Goal: Task Accomplishment & Management: Understand process/instructions

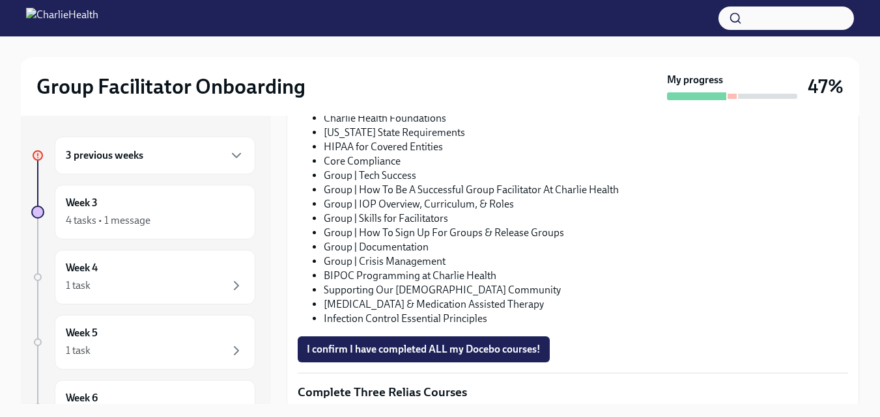
scroll to position [875, 0]
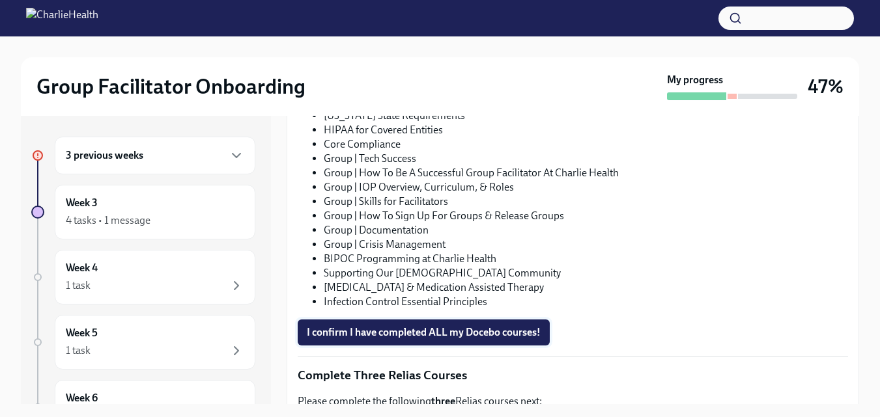
click at [460, 336] on button "I confirm I have completed ALL my Docebo courses!" at bounding box center [424, 333] width 252 height 26
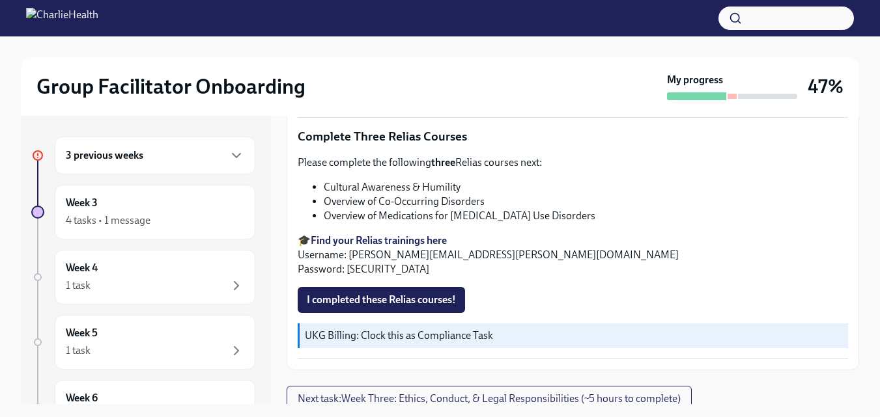
scroll to position [1117, 0]
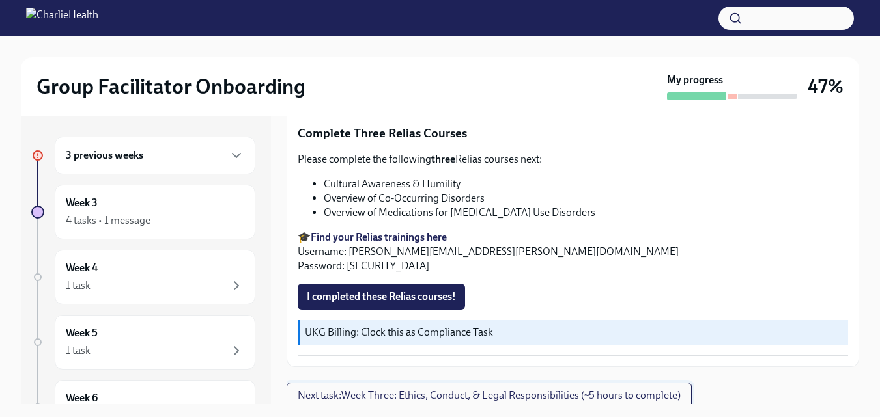
click at [681, 393] on span "Next task : Week Three: Ethics, Conduct, & Legal Responsibilities (~5 hours to …" at bounding box center [489, 395] width 383 height 13
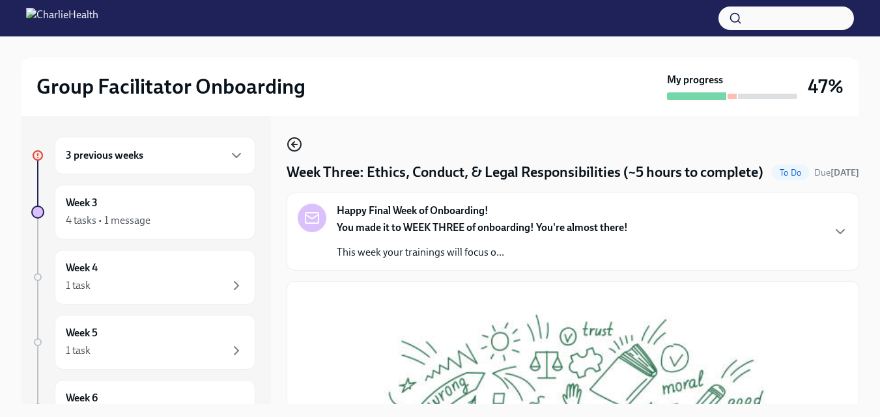
click at [292, 138] on circle "button" at bounding box center [294, 144] width 13 height 13
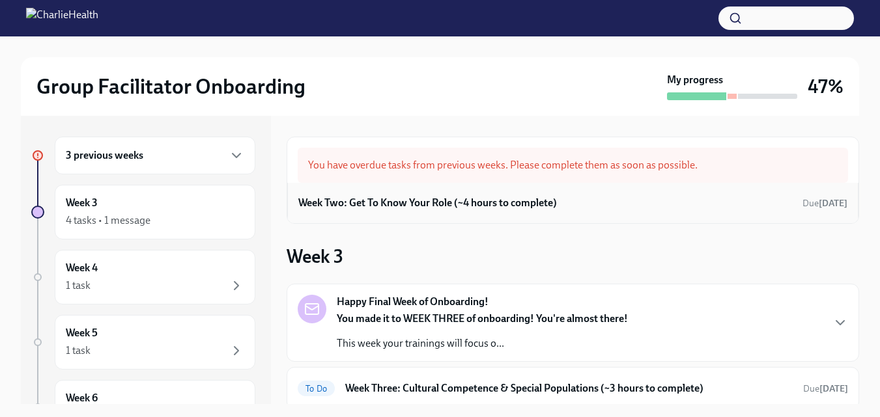
click at [795, 200] on div "Week Two: Get To Know Your Role (~4 hours to complete) Due [DATE]" at bounding box center [572, 203] width 549 height 20
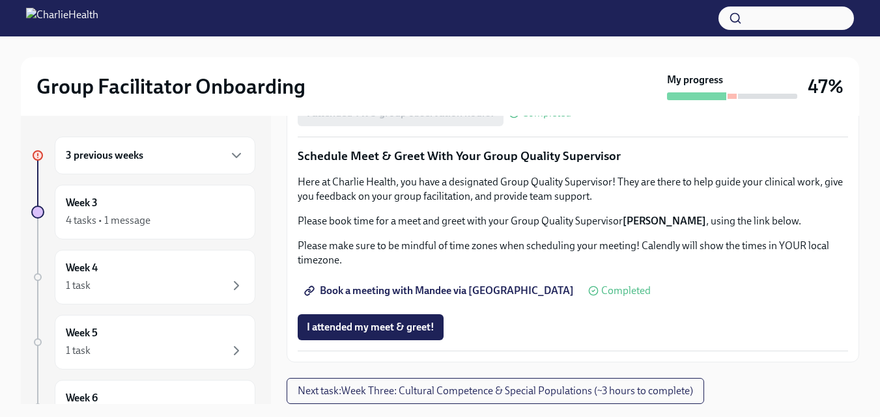
scroll to position [1770, 0]
click at [692, 394] on span "Next task : Week Three: Cultural Competence & Special Populations (~3 hours to …" at bounding box center [495, 391] width 395 height 13
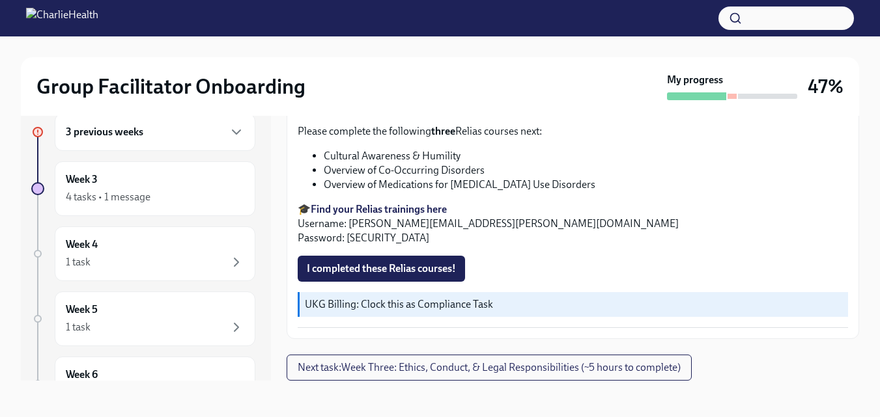
scroll to position [1614, 0]
click at [410, 214] on strong "Find your Relias trainings here" at bounding box center [379, 209] width 136 height 12
